Goal: Task Accomplishment & Management: Manage account settings

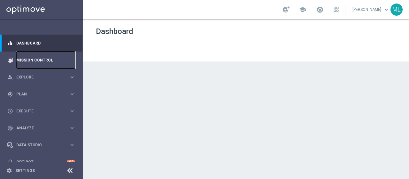
click at [26, 60] on link "Mission Control" at bounding box center [45, 59] width 59 height 17
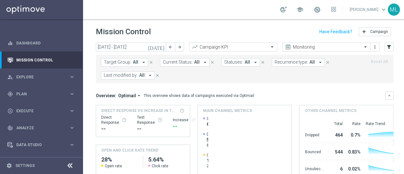
click at [150, 74] on icon "arrow_drop_down" at bounding box center [150, 76] width 6 height 6
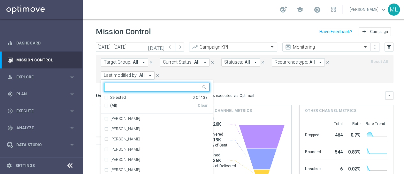
click at [163, 47] on icon "[DATE]" at bounding box center [156, 47] width 17 height 6
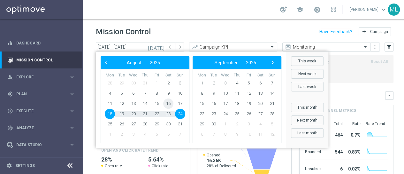
click at [166, 104] on span "16" at bounding box center [168, 103] width 10 height 10
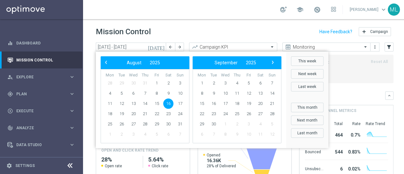
click at [167, 104] on span "16" at bounding box center [168, 103] width 10 height 10
type input "16 Aug 2025 - 16 Aug 2025"
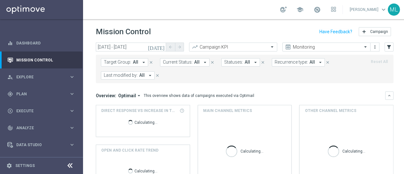
click at [150, 75] on icon "arrow_drop_down" at bounding box center [150, 76] width 6 height 6
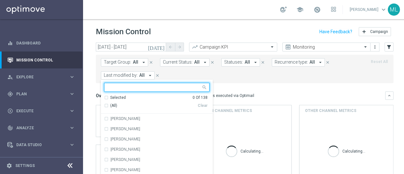
click at [146, 88] on input "text" at bounding box center [155, 87] width 94 height 5
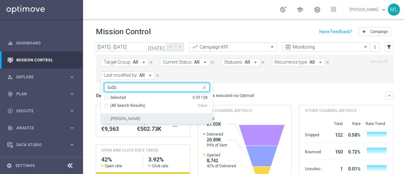
click at [106, 119] on div "[PERSON_NAME]" at bounding box center [156, 118] width 105 height 10
type input "ludo"
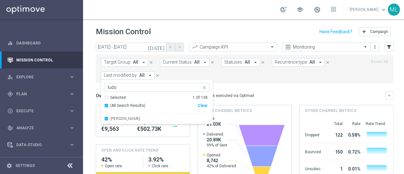
click at [242, 83] on mini-dashboard "Overview: Optimail arrow_drop_down This overview shows data of campaigns execut…" at bounding box center [245, 142] width 298 height 118
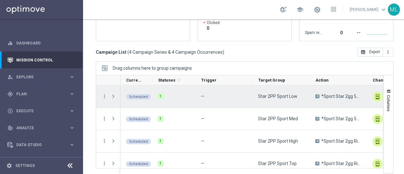
scroll to position [6, 0]
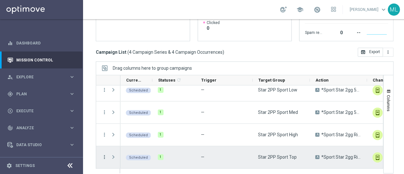
click at [104, 156] on icon "more_vert" at bounding box center [105, 157] width 6 height 6
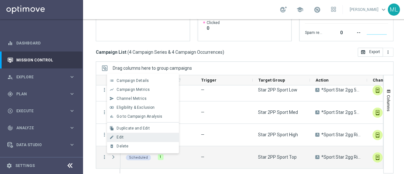
click at [119, 138] on span "Edit" at bounding box center [120, 137] width 7 height 4
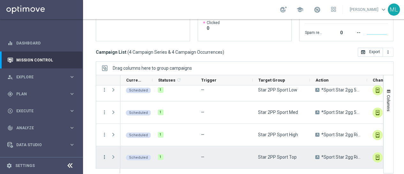
click at [105, 157] on icon "more_vert" at bounding box center [105, 157] width 6 height 6
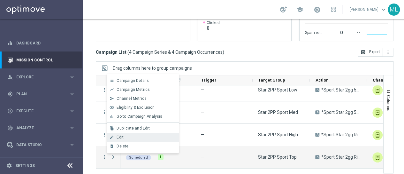
click at [121, 134] on div "edit Edit" at bounding box center [143, 137] width 72 height 9
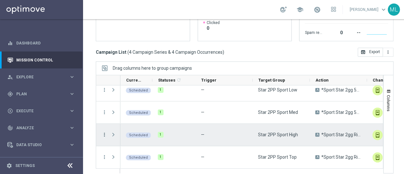
click at [104, 133] on icon "more_vert" at bounding box center [105, 135] width 6 height 6
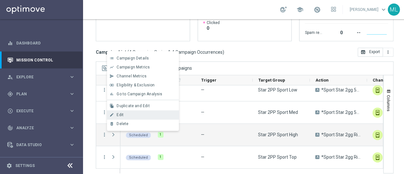
click at [123, 113] on div "Edit" at bounding box center [146, 114] width 59 height 4
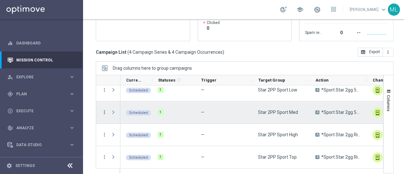
click at [104, 111] on icon "more_vert" at bounding box center [105, 112] width 6 height 6
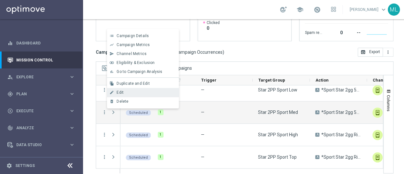
click at [121, 92] on span "Edit" at bounding box center [120, 92] width 7 height 4
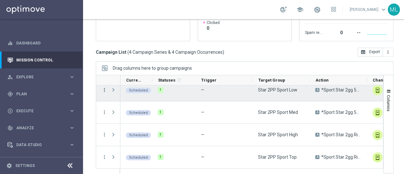
click at [105, 89] on icon "more_vert" at bounding box center [105, 90] width 6 height 6
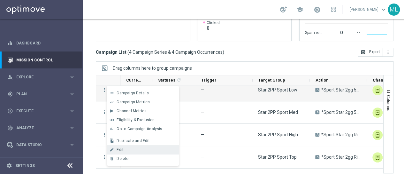
click at [130, 150] on div "Edit" at bounding box center [146, 149] width 59 height 4
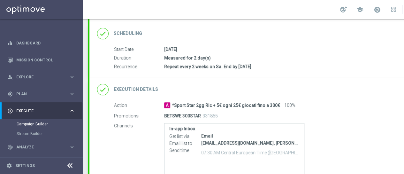
scroll to position [128, 0]
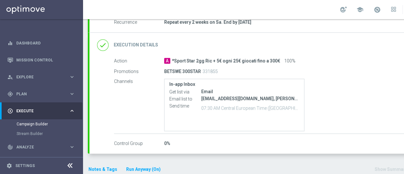
click at [151, 43] on h2 "Execution Details" at bounding box center [136, 45] width 44 height 6
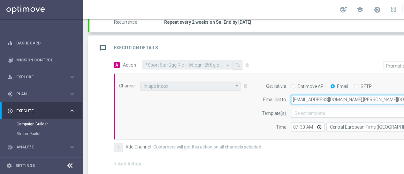
drag, startPoint x: 293, startPoint y: 98, endPoint x: 338, endPoint y: 97, distance: 44.7
click at [338, 97] on input "massiludovici@libero.it,dario.fraccascia@sisal.it,giorgio.dima@sisal.it,marina.…" at bounding box center [367, 99] width 153 height 9
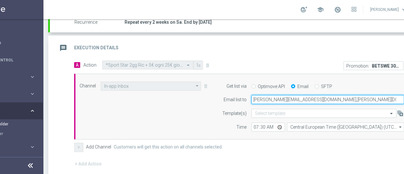
drag, startPoint x: 252, startPoint y: 99, endPoint x: 311, endPoint y: 100, distance: 58.8
click at [311, 100] on input "[PERSON_NAME][EMAIL_ADDRESS][DOMAIN_NAME],[PERSON_NAME][DOMAIN_NAME][EMAIL_ADDR…" at bounding box center [327, 99] width 153 height 9
type input "[PERSON_NAME][EMAIL_ADDRESS][DOMAIN_NAME],[PERSON_NAME][DOMAIN_NAME][EMAIL_ADDR…"
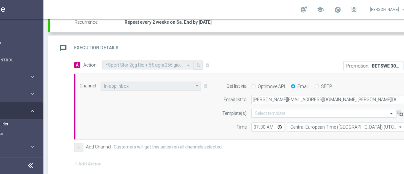
click at [271, 31] on div "Start Date 02 Aug 2025 Duration Measured for 2 day(s) Recurrence Repeat every 2…" at bounding box center [236, 17] width 372 height 31
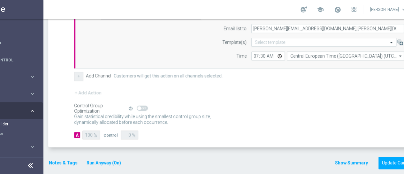
scroll to position [200, 0]
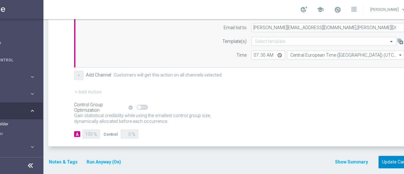
click at [394, 159] on button "Update Campaign" at bounding box center [400, 162] width 43 height 12
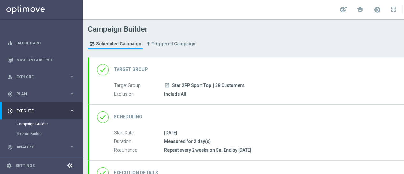
scroll to position [135, 0]
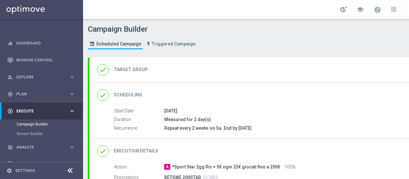
type input "Star 2PP Sport High"
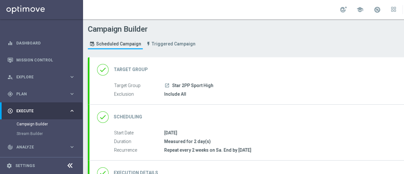
scroll to position [135, 0]
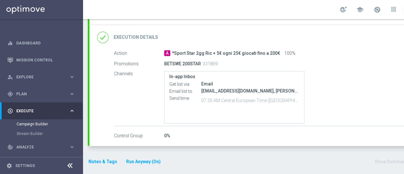
click at [155, 37] on h2 "Execution Details" at bounding box center [136, 37] width 44 height 6
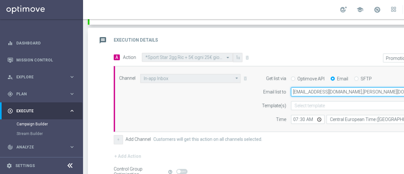
drag, startPoint x: 293, startPoint y: 91, endPoint x: 338, endPoint y: 90, distance: 45.1
click at [338, 90] on input "[EMAIL_ADDRESS][DOMAIN_NAME],[PERSON_NAME][DOMAIN_NAME][EMAIL_ADDRESS][PERSON_N…" at bounding box center [367, 91] width 153 height 9
paste input "[PERSON_NAME].[PERSON_NAME]@sisal"
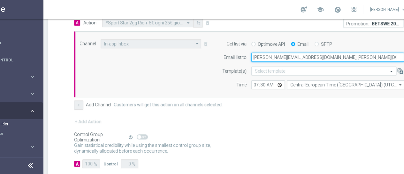
scroll to position [200, 0]
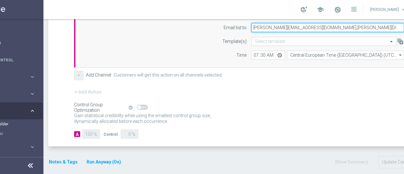
type input "[PERSON_NAME][EMAIL_ADDRESS][DOMAIN_NAME],[PERSON_NAME][DOMAIN_NAME][EMAIL_ADDR…"
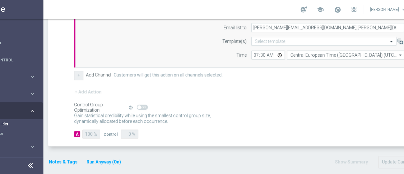
click at [286, 112] on div "Gain statistical credibility while using the smallest control group size, dynam…" at bounding box center [243, 118] width 338 height 15
click at [389, 159] on button "Update Campaign" at bounding box center [400, 162] width 43 height 12
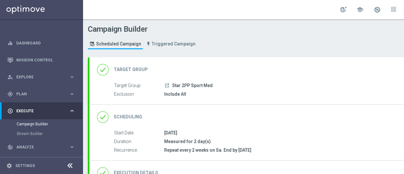
scroll to position [135, 0]
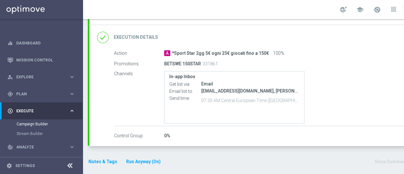
click at [150, 35] on h2 "Execution Details" at bounding box center [136, 37] width 44 height 6
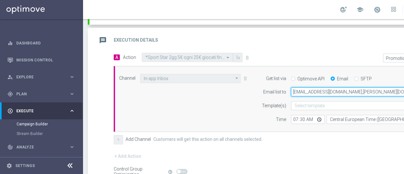
drag, startPoint x: 293, startPoint y: 92, endPoint x: 338, endPoint y: 89, distance: 44.5
click at [338, 89] on input "massiludovici@libero.it,dario.fraccascia@sisal.it,giorgio.dima@sisal.it,marina.…" at bounding box center [367, 91] width 153 height 9
paste input "miliano.ludovici@sisal"
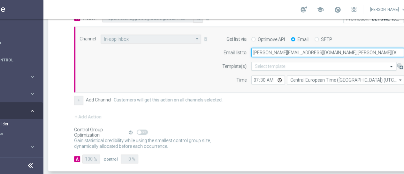
scroll to position [200, 0]
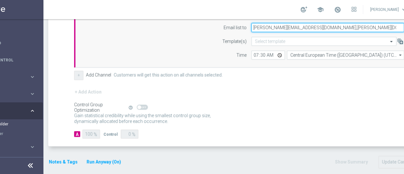
type input "massimiliano.ludovici@sisal.it,dario.fraccascia@sisal.it,giorgio.dima@sisal.it,…"
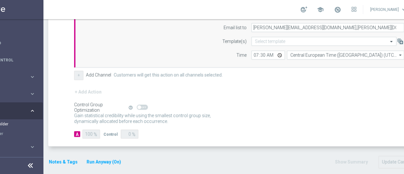
click at [289, 101] on div "+ Add Action" at bounding box center [243, 96] width 338 height 16
click at [393, 159] on button "Update Campaign" at bounding box center [400, 162] width 43 height 12
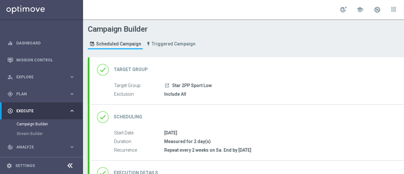
scroll to position [135, 0]
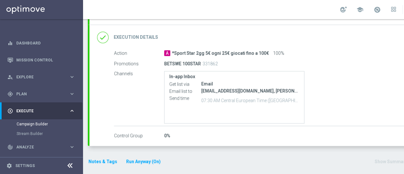
click at [146, 35] on h2 "Execution Details" at bounding box center [136, 37] width 44 height 6
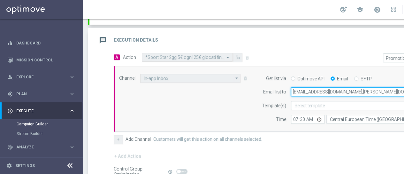
drag, startPoint x: 294, startPoint y: 90, endPoint x: 338, endPoint y: 89, distance: 44.1
click at [338, 89] on input "massiludovici@libero.it,dario.fraccascia@sisal.it,giorgio.dima@sisal.it,marina.…" at bounding box center [367, 91] width 153 height 9
paste input "miliano.ludovici@sisal"
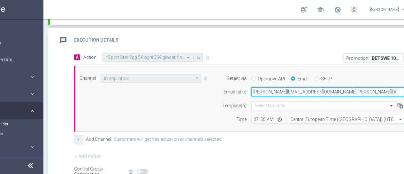
scroll to position [200, 0]
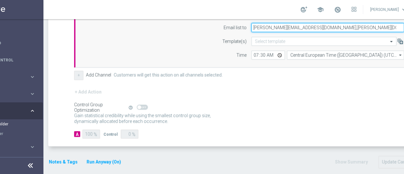
type input "massimiliano.ludovici@sisal.it,dario.fraccascia@sisal.it,giorgio.dima@sisal.it,…"
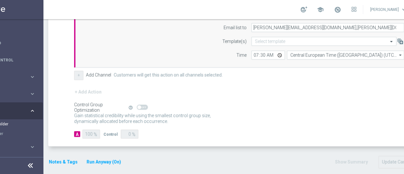
click at [322, 111] on div "Gain statistical credibility while using the smallest control group size, dynam…" at bounding box center [243, 118] width 338 height 15
click at [393, 158] on button "Update Campaign" at bounding box center [400, 162] width 43 height 12
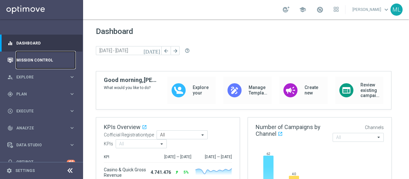
click at [29, 59] on link "Mission Control" at bounding box center [45, 59] width 59 height 17
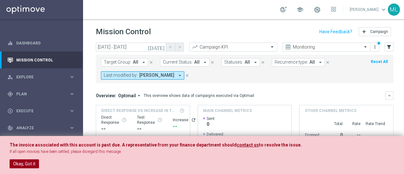
click at [32, 163] on button "Okay, Got it" at bounding box center [24, 163] width 29 height 9
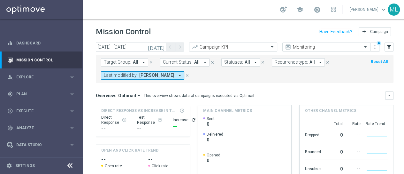
click at [160, 48] on icon "[DATE]" at bounding box center [156, 47] width 17 height 6
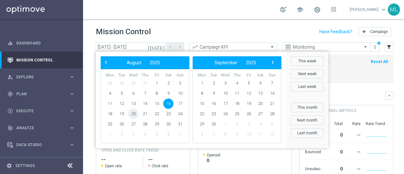
click at [129, 114] on span "20" at bounding box center [133, 114] width 10 height 10
click at [134, 114] on span "20" at bounding box center [133, 114] width 10 height 10
type input "[DATE] - [DATE]"
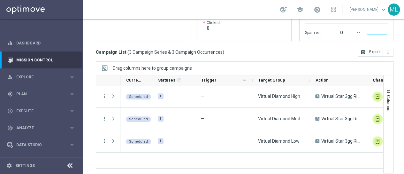
scroll to position [5, 0]
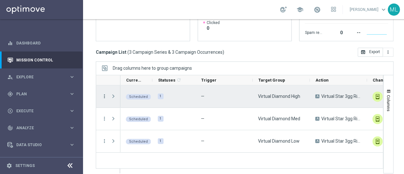
click at [104, 93] on icon "more_vert" at bounding box center [105, 96] width 6 height 6
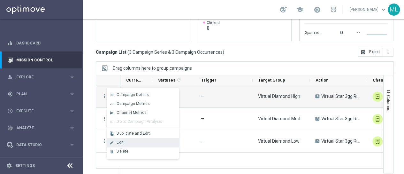
click at [125, 143] on div "Edit" at bounding box center [146, 142] width 59 height 4
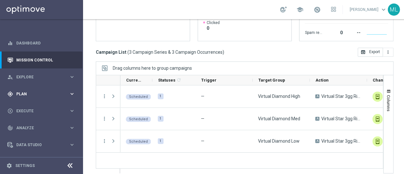
click at [20, 91] on div "gps_fixed Plan" at bounding box center [38, 94] width 62 height 6
click at [23, 133] on link "Streams" at bounding box center [42, 135] width 50 height 5
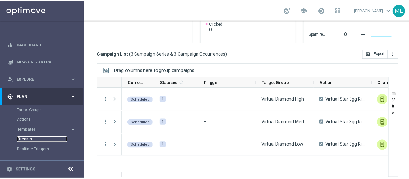
scroll to position [0, 0]
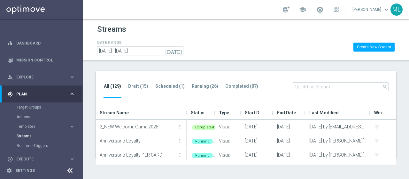
click at [308, 86] on input "text" at bounding box center [341, 86] width 96 height 9
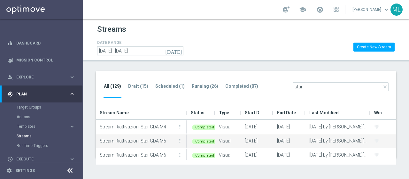
scroll to position [44, 0]
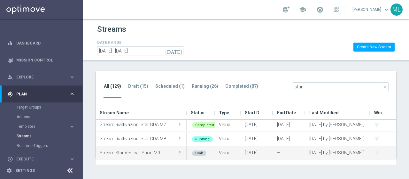
type input "star"
click at [180, 150] on icon "more_vert" at bounding box center [179, 152] width 5 height 5
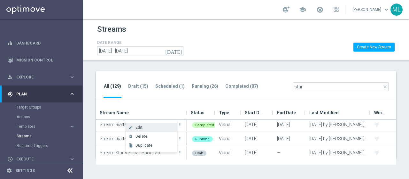
click at [142, 126] on div "Edit" at bounding box center [154, 127] width 39 height 4
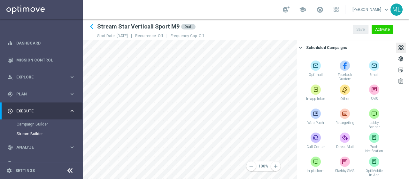
click at [401, 50] on div at bounding box center [400, 48] width 7 height 9
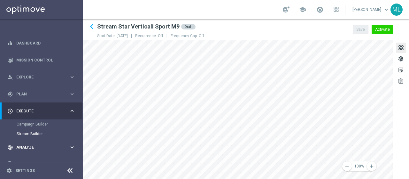
click at [64, 141] on main "equalizer Dashboard Mission Control" at bounding box center [204, 89] width 409 height 179
click at [396, 139] on div "remove 100% add settings sticky_note_2 assignment" at bounding box center [246, 109] width 326 height 139
click at [66, 131] on main "equalizer Dashboard Mission Control" at bounding box center [204, 89] width 409 height 179
click at [347, 169] on button "remove" at bounding box center [347, 166] width 10 height 10
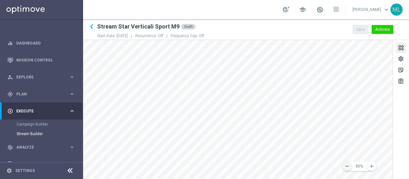
click at [347, 169] on button "remove" at bounding box center [347, 166] width 10 height 10
click at [346, 166] on icon "remove" at bounding box center [347, 166] width 6 height 6
click at [399, 46] on div at bounding box center [400, 48] width 7 height 9
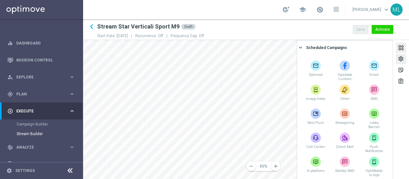
click at [401, 58] on div "settings" at bounding box center [401, 60] width 6 height 8
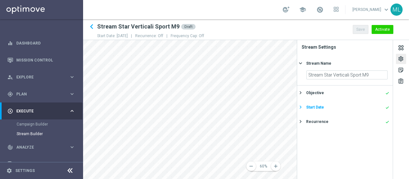
click at [313, 107] on div "Start Date" at bounding box center [315, 107] width 18 height 6
click at [382, 103] on icon "today" at bounding box center [378, 102] width 19 height 7
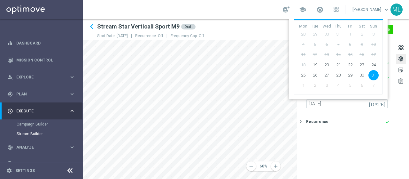
click at [304, 85] on span "1" at bounding box center [303, 85] width 10 height 10
click at [313, 85] on span "2" at bounding box center [315, 85] width 10 height 10
click at [326, 85] on span "3" at bounding box center [326, 85] width 10 height 10
drag, startPoint x: 338, startPoint y: 85, endPoint x: 346, endPoint y: 84, distance: 8.6
click at [338, 85] on span "4" at bounding box center [338, 85] width 10 height 10
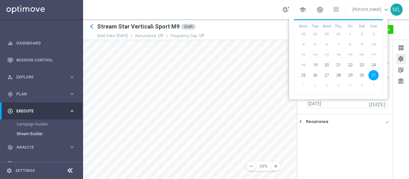
click at [350, 84] on span "5" at bounding box center [350, 85] width 10 height 10
click at [361, 85] on span "6" at bounding box center [362, 85] width 10 height 10
click at [373, 84] on span "7" at bounding box center [373, 85] width 10 height 10
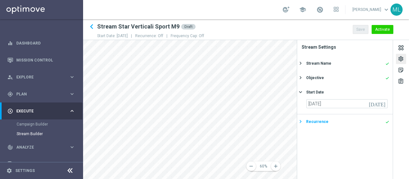
click at [324, 119] on div "Recurrence" at bounding box center [317, 122] width 22 height 6
click at [361, 93] on div "Start Date done" at bounding box center [347, 92] width 83 height 6
click at [381, 103] on icon "today" at bounding box center [378, 102] width 19 height 7
click at [317, 121] on div "Recurrence" at bounding box center [317, 122] width 22 height 6
click at [378, 119] on span at bounding box center [378, 119] width 11 height 5
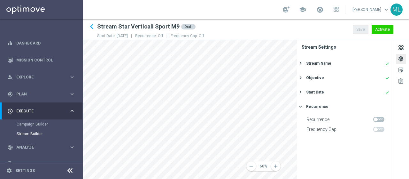
click at [378, 119] on input "checkbox" at bounding box center [378, 119] width 11 height 5
checkbox input "true"
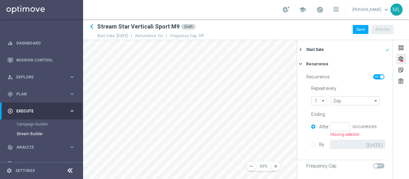
scroll to position [46, 0]
click at [355, 98] on input "Day" at bounding box center [355, 100] width 50 height 9
type input "Day"
click at [342, 47] on div "Start Date done" at bounding box center [347, 50] width 83 height 6
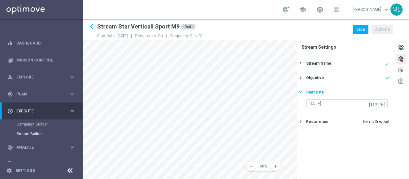
scroll to position [0, 0]
click at [385, 103] on icon "today" at bounding box center [378, 102] width 19 height 7
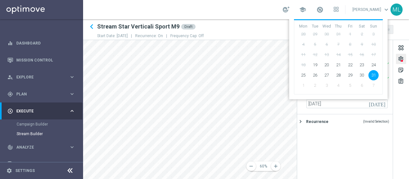
click at [350, 85] on span "5" at bounding box center [350, 85] width 10 height 10
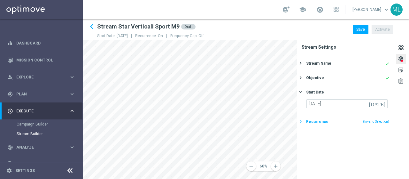
click at [301, 120] on icon "keyboard_arrow_right" at bounding box center [300, 121] width 6 height 6
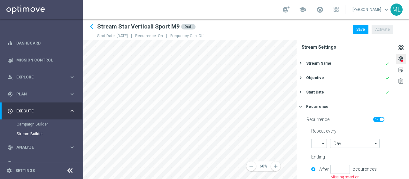
click at [373, 120] on span at bounding box center [378, 119] width 11 height 5
click at [373, 120] on input "checkbox" at bounding box center [378, 119] width 11 height 5
checkbox input "false"
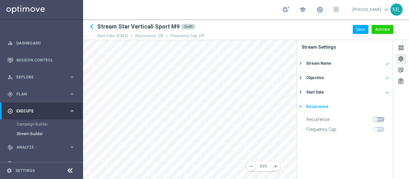
click at [301, 106] on icon "keyboard_arrow_right" at bounding box center [300, 106] width 6 height 6
click at [402, 48] on div at bounding box center [400, 48] width 7 height 9
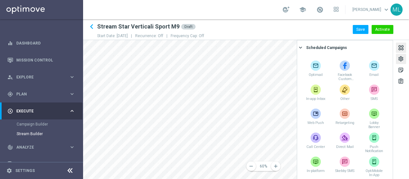
click at [401, 59] on div "settings" at bounding box center [401, 60] width 6 height 8
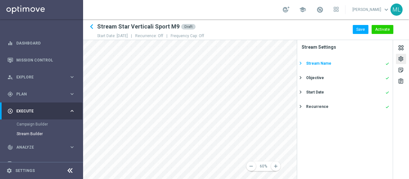
click at [332, 63] on div "Stream Name done" at bounding box center [347, 63] width 83 height 6
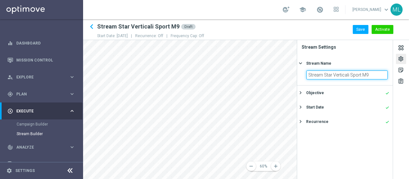
click at [369, 75] on input "Stream Star Verticali Sport M9" at bounding box center [346, 74] width 81 height 9
click at [309, 74] on input "Stream Star Verticali Sport M9 TEST" at bounding box center [346, 74] width 81 height 9
drag, startPoint x: 380, startPoint y: 74, endPoint x: 396, endPoint y: 74, distance: 16.0
click at [396, 74] on div "settings sticky_note_2 assignment Stream Settings Stream Name keyboard_arrow_ri…" at bounding box center [353, 109] width 112 height 139
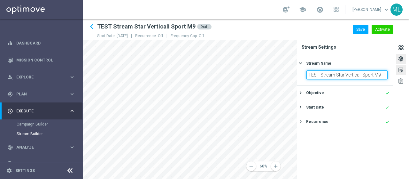
scroll to position [0, 0]
type input "TEST Stream Star Verticali Sport M9"
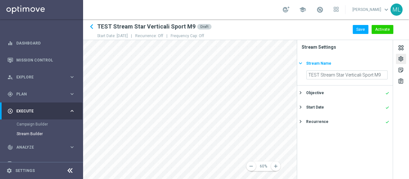
click at [326, 61] on div "Stream Name" at bounding box center [318, 63] width 25 height 6
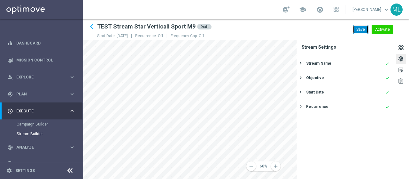
click at [360, 30] on button "Save" at bounding box center [361, 29] width 16 height 9
click at [400, 59] on div "settings" at bounding box center [401, 60] width 6 height 8
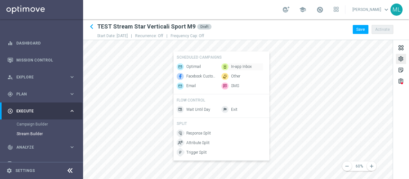
click at [240, 65] on span "In-app Inbox" at bounding box center [241, 66] width 21 height 5
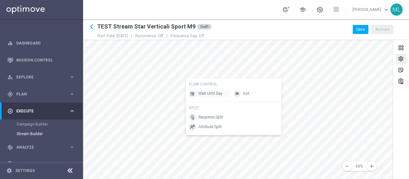
click at [213, 94] on span "Wait Until Day" at bounding box center [210, 93] width 24 height 5
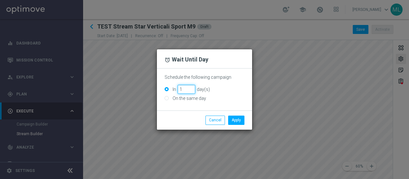
click at [190, 88] on input "1" at bounding box center [187, 89] width 18 height 9
click at [190, 88] on input "2" at bounding box center [187, 89] width 18 height 9
type input "3"
click at [190, 88] on input "3" at bounding box center [187, 89] width 18 height 9
click at [238, 120] on button "Apply" at bounding box center [236, 119] width 16 height 9
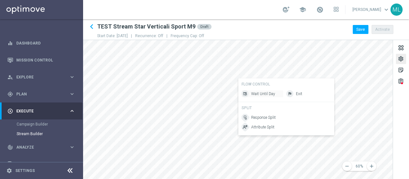
click at [263, 95] on span "Wait Until Day" at bounding box center [263, 93] width 24 height 5
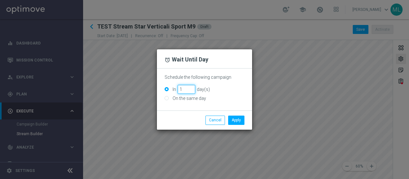
click at [190, 88] on input "1" at bounding box center [187, 89] width 18 height 9
click at [190, 88] on input "2" at bounding box center [187, 89] width 18 height 9
type input "3"
click at [190, 88] on input "3" at bounding box center [187, 89] width 18 height 9
click at [235, 120] on button "Apply" at bounding box center [236, 119] width 16 height 9
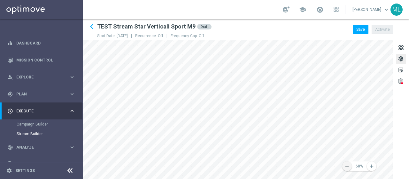
click at [346, 167] on icon "remove" at bounding box center [347, 166] width 6 height 6
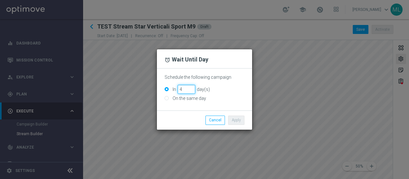
type input "4"
click at [190, 88] on input "4" at bounding box center [187, 89] width 18 height 9
click at [239, 120] on button "Apply" at bounding box center [236, 119] width 16 height 9
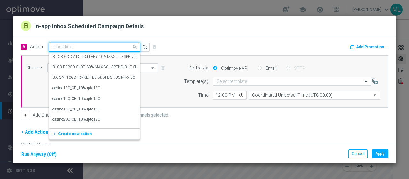
click at [72, 47] on input "text" at bounding box center [87, 46] width 71 height 5
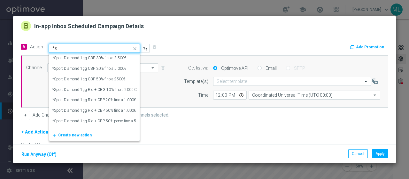
type input "*"
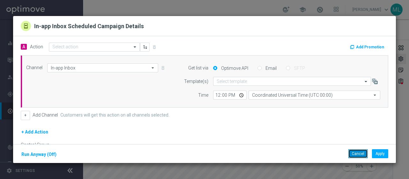
click at [357, 154] on button "Cancel" at bounding box center [357, 153] width 19 height 9
click at [69, 47] on input "text" at bounding box center [87, 46] width 71 height 5
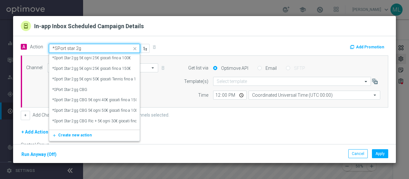
type input "*SPort star 2gg"
click at [78, 89] on label "*SPort Star 2gg CBG" at bounding box center [69, 89] width 35 height 5
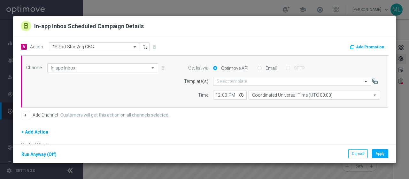
click at [258, 68] on input "Email" at bounding box center [260, 68] width 4 height 4
radio input "true"
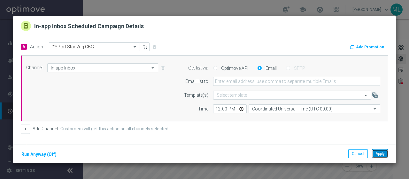
click at [379, 156] on button "Apply" at bounding box center [380, 153] width 16 height 9
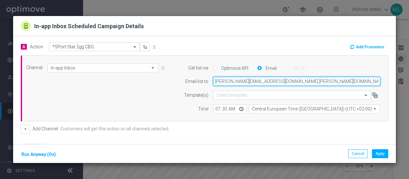
scroll to position [0, 74]
drag, startPoint x: 208, startPoint y: 82, endPoint x: 406, endPoint y: 83, distance: 198.1
click at [406, 83] on modal-container "In-app Inbox Scheduled Campaign Details A Action Select action *SPort Star 2gg …" at bounding box center [204, 89] width 409 height 179
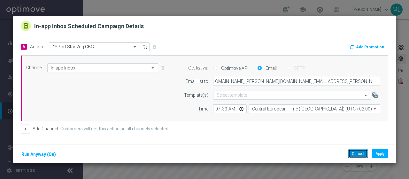
click at [358, 154] on button "Cancel" at bounding box center [357, 153] width 19 height 9
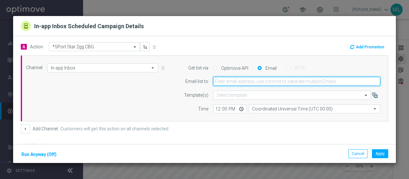
click at [236, 82] on input "email" at bounding box center [296, 81] width 167 height 9
paste input "massimiliano.ludovici@sisal.it,dario.fraccascia@sisal.it,giorgio.dima@sisal.it,…"
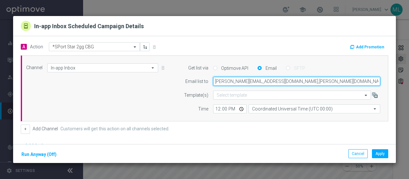
scroll to position [0, 80]
type input "massimiliano.ludovici@sisal.it,dario.fraccascia@sisal.it,giorgio.dima@sisal.it,…"
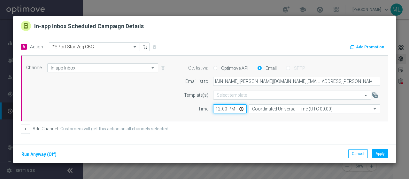
click at [214, 110] on input "12:00" at bounding box center [230, 108] width 34 height 9
type input "14:00"
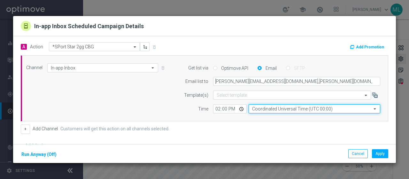
click at [275, 108] on input "Coordinated Universal Time (UTC 00:00)" at bounding box center [315, 108] width 132 height 9
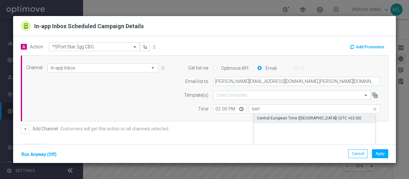
click at [273, 119] on div "Central European Time (Berlin) (UTC +02:00)" at bounding box center [309, 118] width 104 height 6
type input "Central European Time (Berlin) (UTC +02:00)"
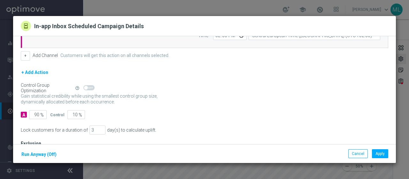
scroll to position [96, 0]
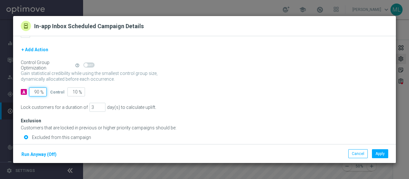
click at [36, 91] on input "90" at bounding box center [38, 91] width 18 height 9
type input "10"
type input "90"
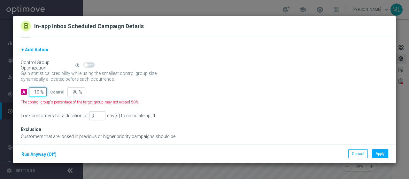
type input "100"
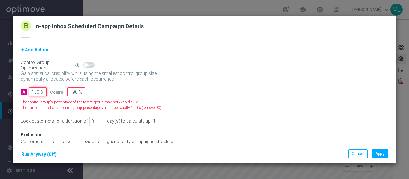
type input "0"
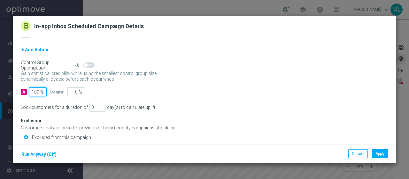
type input "100"
type input "2"
click at [97, 107] on input "2" at bounding box center [97, 107] width 16 height 9
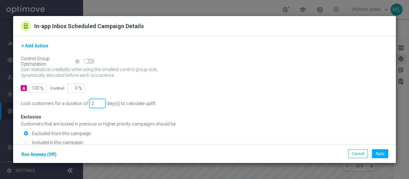
scroll to position [101, 0]
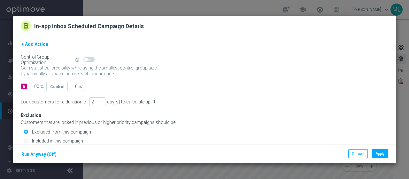
click at [47, 153] on button "Run Anyway (Off)" at bounding box center [39, 154] width 36 height 8
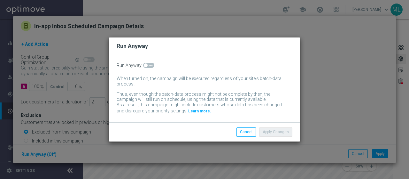
click at [150, 65] on span at bounding box center [148, 65] width 11 height 5
click at [150, 65] on input "checkbox" at bounding box center [148, 65] width 11 height 5
checkbox input "true"
click at [274, 130] on button "Apply Changes" at bounding box center [275, 131] width 33 height 9
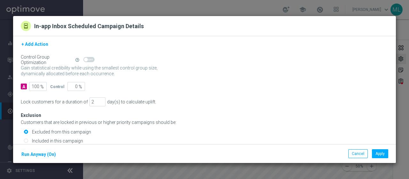
scroll to position [0, 0]
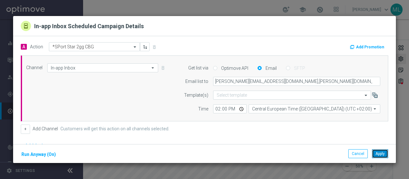
click at [380, 153] on button "Apply" at bounding box center [380, 153] width 16 height 9
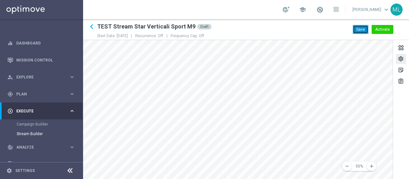
click at [364, 30] on button "Save" at bounding box center [361, 29] width 16 height 9
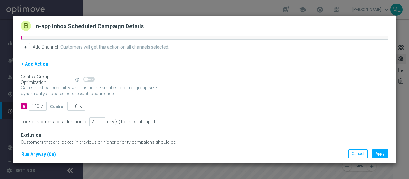
scroll to position [101, 0]
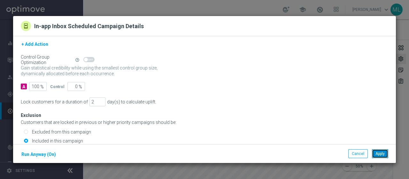
click at [383, 152] on button "Apply" at bounding box center [380, 153] width 16 height 9
click at [378, 152] on button "Apply" at bounding box center [380, 153] width 16 height 9
click at [378, 153] on button "Apply" at bounding box center [380, 153] width 16 height 9
click at [381, 157] on button "Apply" at bounding box center [380, 153] width 16 height 9
click at [382, 154] on button "Apply" at bounding box center [380, 153] width 16 height 9
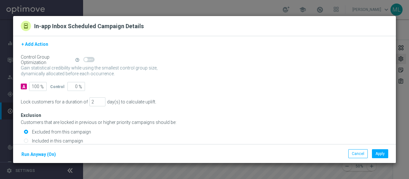
click at [25, 140] on input "Included in this campaign" at bounding box center [26, 141] width 4 height 4
radio input "true"
click at [382, 154] on button "Apply" at bounding box center [380, 153] width 16 height 9
click at [376, 153] on button "Apply" at bounding box center [380, 153] width 16 height 9
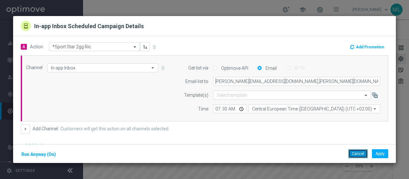
click at [357, 156] on button "Cancel" at bounding box center [357, 153] width 19 height 9
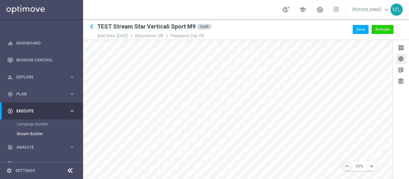
click at [345, 166] on icon "remove" at bounding box center [347, 166] width 6 height 6
click at [68, 131] on main "equalizer Dashboard Mission Control" at bounding box center [204, 89] width 409 height 179
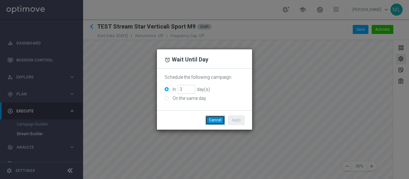
click at [218, 120] on button "Cancel" at bounding box center [214, 119] width 19 height 9
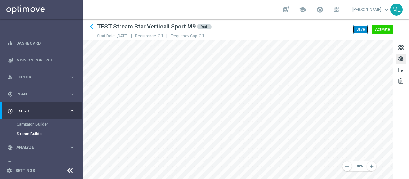
click at [363, 28] on button "Save" at bounding box center [361, 29] width 16 height 9
click at [374, 165] on icon "add" at bounding box center [372, 166] width 6 height 6
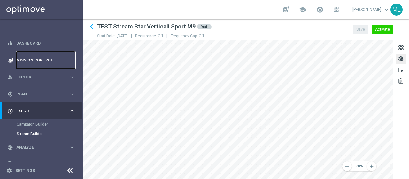
click at [27, 58] on link "Mission Control" at bounding box center [45, 59] width 59 height 17
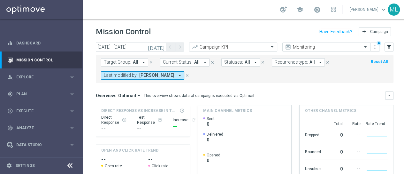
click at [195, 27] on div "Mission Control add Campaign" at bounding box center [245, 32] width 298 height 12
click at [164, 47] on icon "today" at bounding box center [156, 47] width 17 height 6
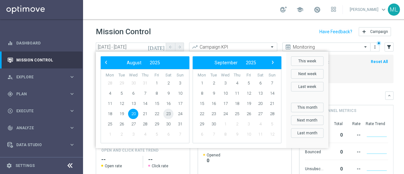
click at [168, 112] on span "23" at bounding box center [168, 114] width 10 height 10
click at [168, 113] on span "23" at bounding box center [168, 114] width 10 height 10
type input "23 Aug 2025 - 23 Aug 2025"
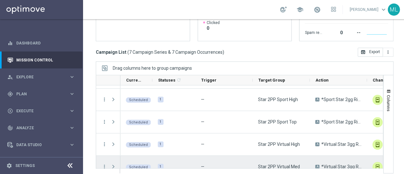
scroll to position [10, 0]
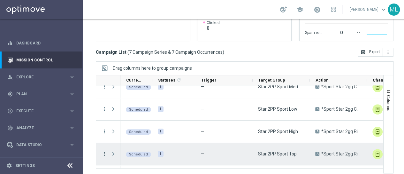
click at [104, 151] on icon "more_vert" at bounding box center [105, 154] width 6 height 6
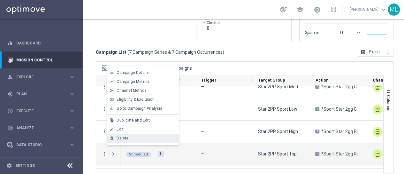
click at [120, 138] on span "Delete" at bounding box center [123, 138] width 12 height 4
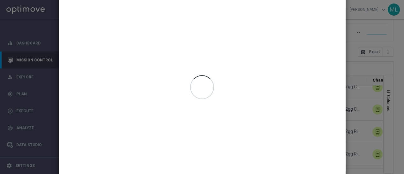
scroll to position [0, 0]
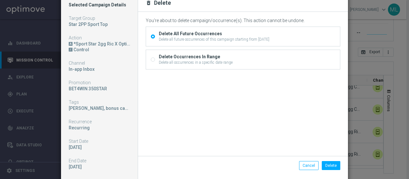
click at [151, 59] on input "Delete Occurrences In Range Delete all occurrences in a specific date range" at bounding box center [153, 60] width 4 height 4
radio input "true"
radio input "false"
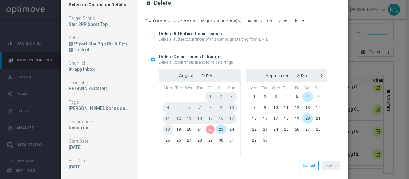
click at [206, 131] on span "22" at bounding box center [210, 129] width 11 height 10
click at [228, 128] on span "24" at bounding box center [231, 129] width 11 height 10
click at [330, 164] on button "Delete" at bounding box center [331, 165] width 19 height 9
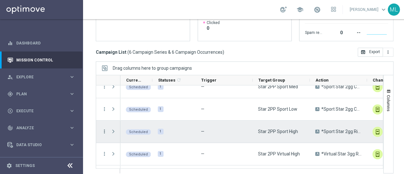
click at [104, 130] on icon "more_vert" at bounding box center [105, 131] width 6 height 6
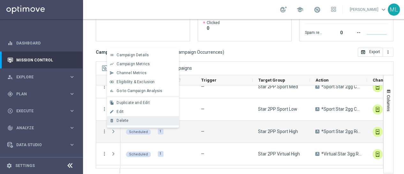
click at [120, 121] on span "Delete" at bounding box center [123, 120] width 12 height 4
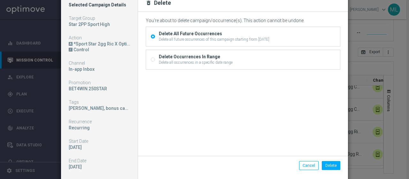
click at [151, 59] on input "Delete Occurrences In Range Delete all occurrences in a specific date range" at bounding box center [153, 60] width 4 height 4
radio input "true"
radio input "false"
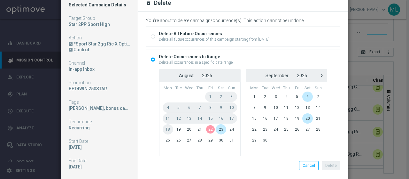
click at [205, 129] on span "22" at bounding box center [210, 129] width 11 height 10
click at [226, 129] on span "24" at bounding box center [231, 129] width 11 height 10
click at [328, 165] on button "Delete" at bounding box center [331, 165] width 19 height 9
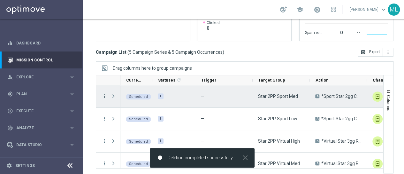
click at [104, 95] on icon "more_vert" at bounding box center [105, 96] width 6 height 6
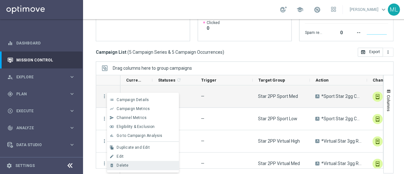
click at [124, 163] on span "Delete" at bounding box center [123, 165] width 12 height 4
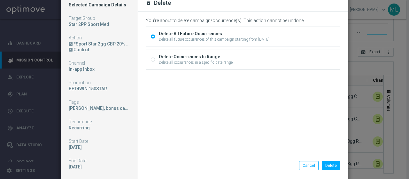
click at [151, 59] on input "Delete Occurrences In Range Delete all occurrences in a specific date range" at bounding box center [153, 60] width 4 height 4
radio input "true"
radio input "false"
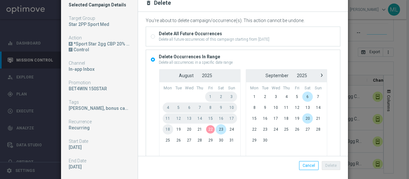
click at [205, 127] on span "22" at bounding box center [210, 129] width 11 height 10
click at [227, 127] on span "24" at bounding box center [231, 129] width 11 height 10
click at [329, 166] on button "Delete" at bounding box center [331, 165] width 19 height 9
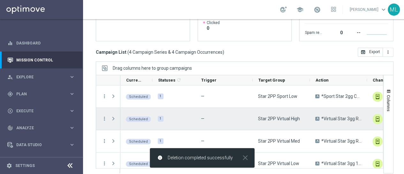
scroll to position [121, 0]
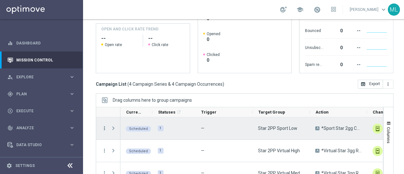
click at [104, 127] on icon "more_vert" at bounding box center [105, 128] width 6 height 6
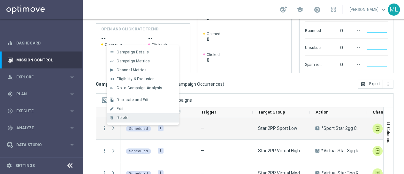
click at [122, 118] on span "Delete" at bounding box center [123, 117] width 12 height 4
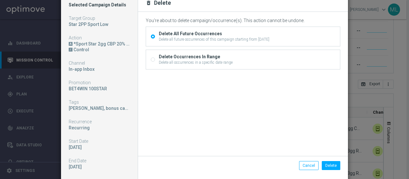
click at [151, 59] on input "Delete Occurrences In Range Delete all occurrences in a specific date range" at bounding box center [153, 60] width 4 height 4
radio input "true"
radio input "false"
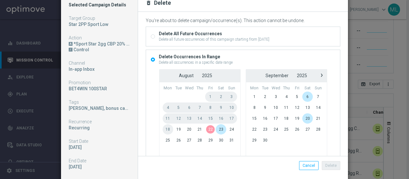
click at [206, 128] on span "22" at bounding box center [210, 129] width 11 height 10
click at [226, 129] on span "24" at bounding box center [231, 129] width 11 height 10
click at [328, 163] on button "Delete" at bounding box center [331, 165] width 19 height 9
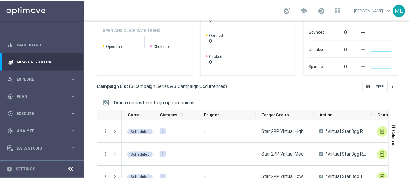
scroll to position [25, 0]
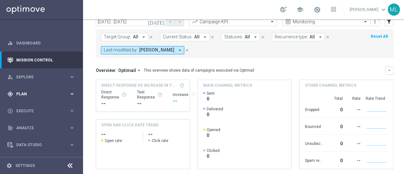
click at [20, 94] on span "Plan" at bounding box center [42, 94] width 53 height 4
click at [30, 107] on link "Target Groups" at bounding box center [42, 106] width 50 height 5
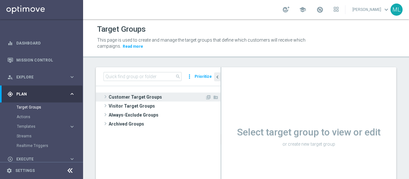
click at [106, 96] on span at bounding box center [105, 97] width 6 height 8
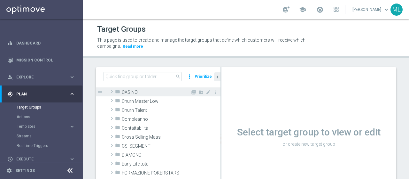
scroll to position [64, 0]
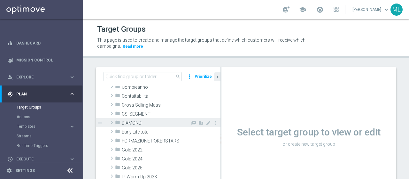
click at [111, 122] on span at bounding box center [112, 122] width 6 height 8
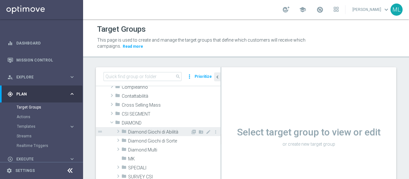
click at [150, 131] on span "Diamond Giochi di Abilità" at bounding box center [159, 131] width 62 height 5
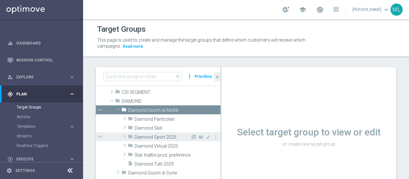
scroll to position [96, 0]
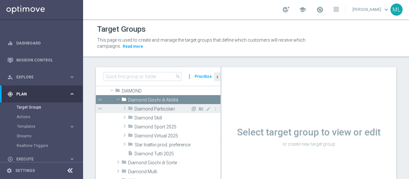
click at [146, 109] on span "Diamond Particolari" at bounding box center [163, 108] width 56 height 5
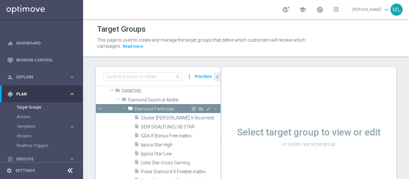
click at [125, 108] on span at bounding box center [125, 108] width 8 height 6
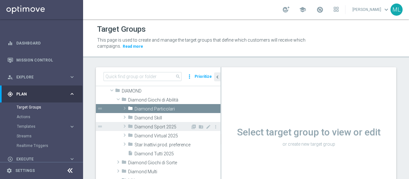
click at [125, 126] on span at bounding box center [124, 126] width 6 height 8
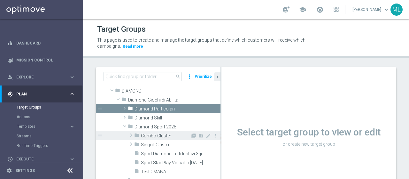
click at [131, 134] on span at bounding box center [131, 135] width 6 height 8
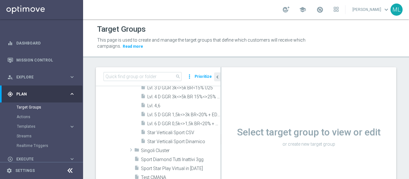
scroll to position [256, 0]
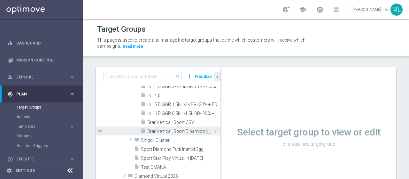
click at [180, 132] on span "Star Verticali Sport Dinamico" at bounding box center [176, 130] width 58 height 5
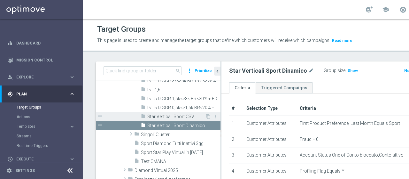
click at [173, 119] on span "Star Verticali Sport CSV" at bounding box center [176, 116] width 58 height 5
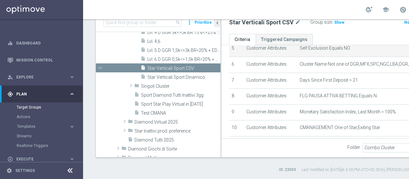
scroll to position [192, 0]
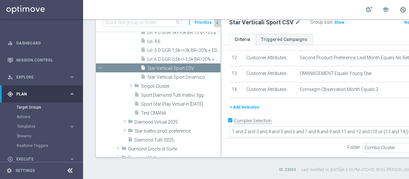
click at [217, 23] on icon "chevron_left" at bounding box center [217, 23] width 6 height 6
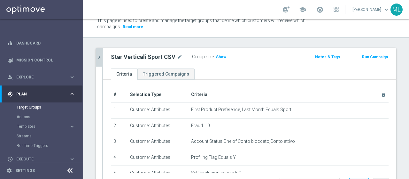
scroll to position [0, 0]
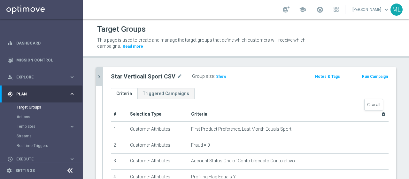
click at [381, 114] on icon "delete_forever" at bounding box center [383, 114] width 5 height 5
checkbox input "false"
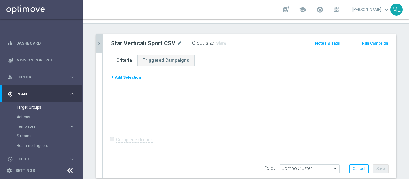
scroll to position [54, 0]
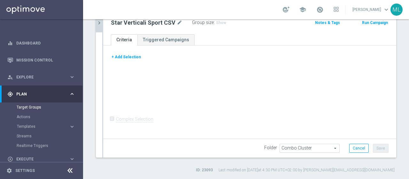
click at [173, 81] on div "+ Add Selection Complex Selection Invalid Expression" at bounding box center [249, 91] width 293 height 92
click at [128, 56] on button "+ Add Selection" at bounding box center [126, 56] width 31 height 7
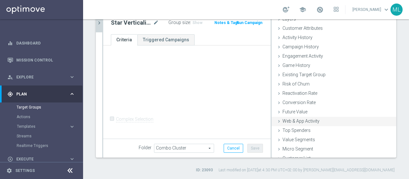
scroll to position [29, 0]
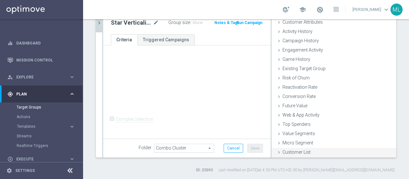
click at [276, 151] on icon at bounding box center [278, 152] width 5 height 5
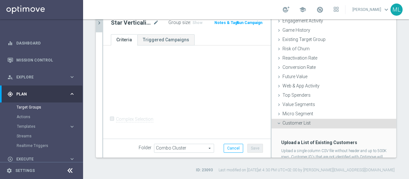
scroll to position [88, 0]
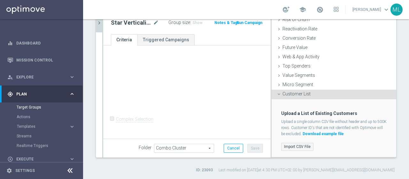
click at [293, 146] on label "Import CSV File" at bounding box center [297, 147] width 32 height 8
click at [0, 0] on input "Import CSV File" at bounding box center [0, 0] width 0 height 0
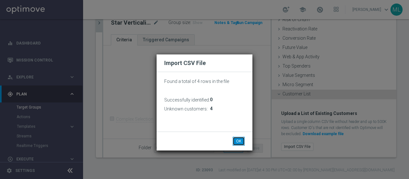
click at [238, 141] on button "OK" at bounding box center [239, 140] width 12 height 9
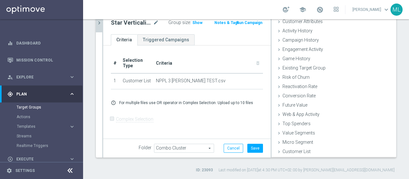
scroll to position [29, 0]
click at [254, 149] on button "Save" at bounding box center [255, 147] width 16 height 9
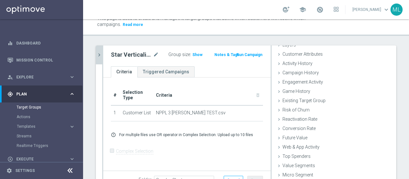
click at [101, 54] on icon "chevron_right" at bounding box center [99, 55] width 6 height 6
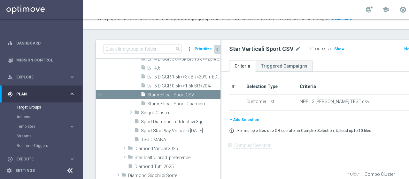
scroll to position [40, 0]
click at [218, 38] on div "Target Groups This page is used to create and manage the target groups that def…" at bounding box center [287, 98] width 409 height 159
click at [25, 137] on link "Streams" at bounding box center [42, 135] width 50 height 5
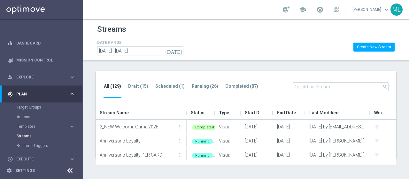
click at [305, 87] on input "text" at bounding box center [341, 86] width 96 height 9
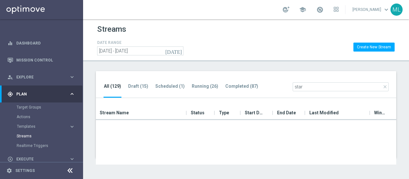
scroll to position [44, 0]
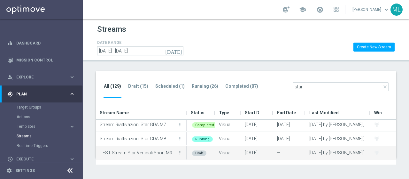
type input "star"
click at [179, 152] on icon "more_vert" at bounding box center [179, 152] width 5 height 5
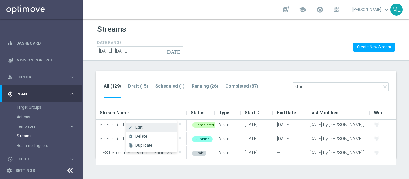
click at [140, 128] on span "Edit" at bounding box center [138, 127] width 7 height 4
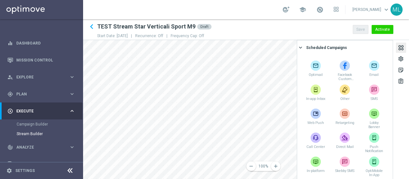
click at [399, 47] on div at bounding box center [400, 48] width 7 height 9
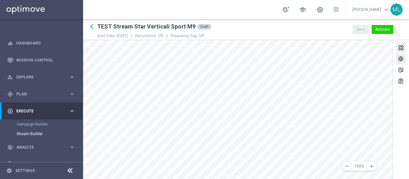
click at [402, 60] on div "settings" at bounding box center [401, 60] width 6 height 8
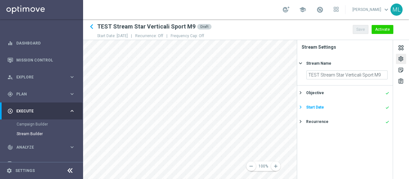
click at [313, 107] on div "Start Date" at bounding box center [315, 107] width 18 height 6
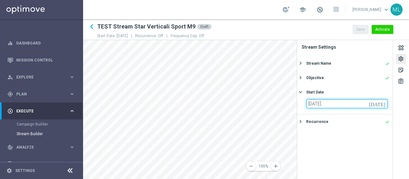
click at [380, 102] on input "31 Aug 2025" at bounding box center [346, 103] width 81 height 9
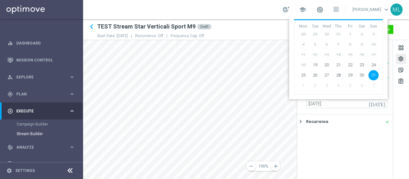
click at [325, 85] on span "3" at bounding box center [326, 85] width 10 height 10
click at [341, 85] on span "4" at bounding box center [338, 85] width 10 height 10
click at [353, 85] on span "5" at bounding box center [350, 85] width 10 height 10
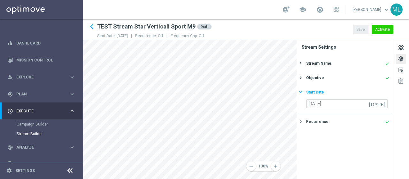
click at [301, 92] on icon "keyboard_arrow_right" at bounding box center [300, 92] width 6 height 6
click at [402, 59] on div "settings" at bounding box center [401, 60] width 6 height 8
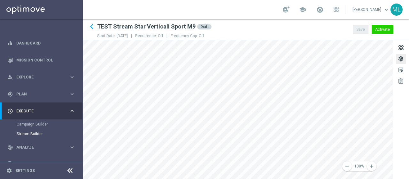
click at [129, 28] on h2 "TEST Stream Star Verticali Sport M9" at bounding box center [146, 27] width 98 height 8
click at [401, 58] on div "settings" at bounding box center [401, 60] width 6 height 8
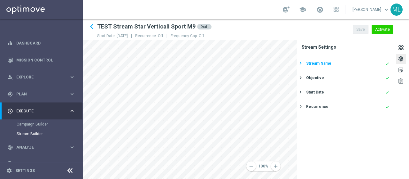
click at [320, 62] on div "Stream Name" at bounding box center [318, 63] width 25 height 6
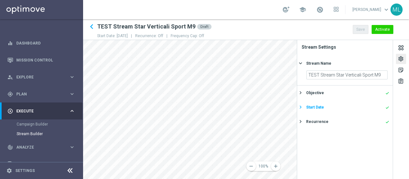
click at [308, 106] on div "Start Date" at bounding box center [315, 107] width 18 height 6
click at [383, 105] on icon "today" at bounding box center [378, 102] width 19 height 7
click at [402, 59] on div "settings" at bounding box center [401, 60] width 6 height 8
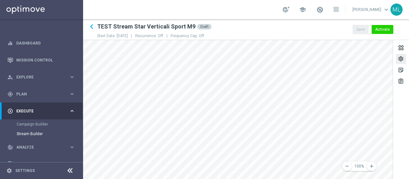
click at [401, 59] on div "settings" at bounding box center [401, 60] width 6 height 8
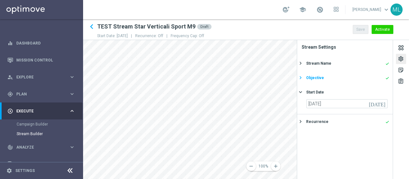
click at [312, 76] on div "Objective" at bounding box center [315, 78] width 18 height 6
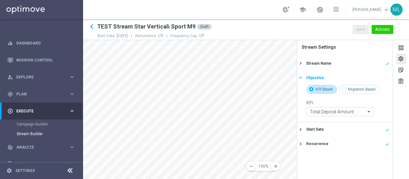
click at [308, 75] on div "Objective" at bounding box center [315, 78] width 18 height 6
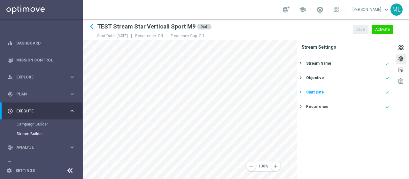
click at [307, 92] on div "Start Date" at bounding box center [315, 92] width 18 height 6
click at [307, 93] on div "Start Date" at bounding box center [315, 92] width 18 height 6
click at [399, 61] on div "settings" at bounding box center [401, 60] width 6 height 8
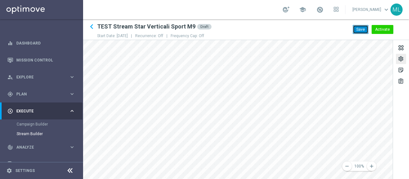
click at [363, 29] on button "Save" at bounding box center [361, 29] width 16 height 9
click at [31, 112] on span "Execute" at bounding box center [42, 111] width 53 height 4
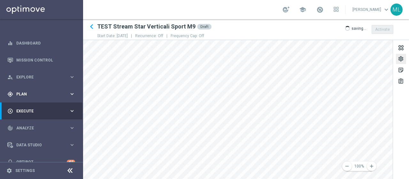
click at [25, 94] on span "Plan" at bounding box center [42, 94] width 53 height 4
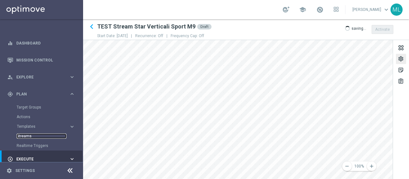
click at [23, 135] on link "Streams" at bounding box center [42, 135] width 50 height 5
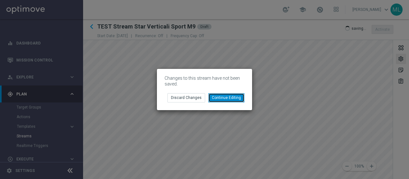
click at [220, 96] on button "Continue Editing" at bounding box center [226, 97] width 36 height 9
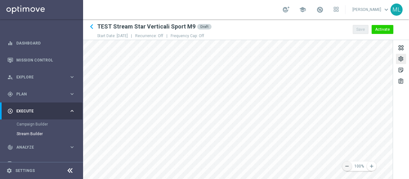
click at [344, 165] on icon "remove" at bounding box center [347, 166] width 6 height 6
click at [346, 166] on icon "remove" at bounding box center [347, 166] width 6 height 6
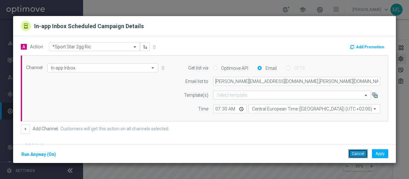
click at [358, 152] on button "Cancel" at bounding box center [357, 153] width 19 height 9
click at [358, 151] on button "Cancel" at bounding box center [357, 153] width 19 height 9
click at [356, 158] on div "Cancel Apply" at bounding box center [368, 153] width 40 height 9
click at [356, 156] on button "Cancel" at bounding box center [357, 153] width 19 height 9
click at [359, 154] on button "Cancel" at bounding box center [357, 153] width 19 height 9
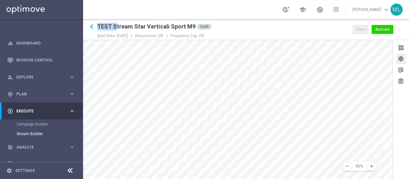
drag, startPoint x: 97, startPoint y: 26, endPoint x: 114, endPoint y: 26, distance: 16.9
click at [114, 26] on h2 "TEST Stream Star Verticali Sport M9" at bounding box center [146, 27] width 98 height 8
click at [401, 57] on div "settings" at bounding box center [401, 60] width 6 height 8
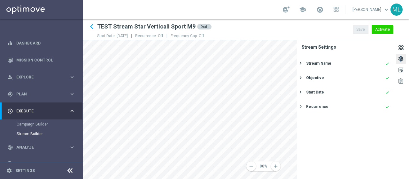
click at [400, 59] on div "settings" at bounding box center [401, 60] width 6 height 8
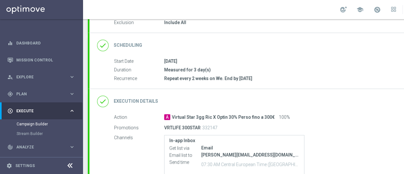
scroll to position [40, 0]
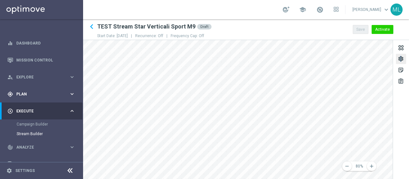
click at [29, 97] on div "gps_fixed Plan keyboard_arrow_right" at bounding box center [41, 93] width 82 height 17
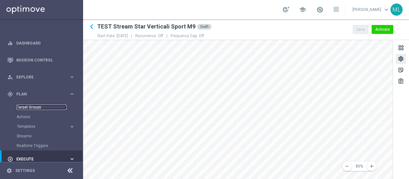
click at [29, 105] on link "Target Groups" at bounding box center [42, 106] width 50 height 5
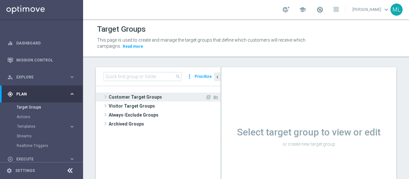
click at [104, 94] on span at bounding box center [105, 97] width 6 height 8
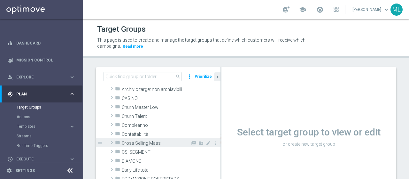
scroll to position [32, 0]
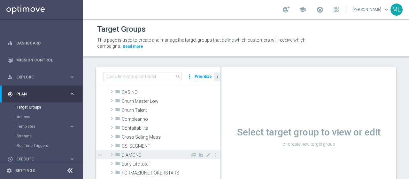
click at [111, 153] on span at bounding box center [112, 154] width 6 height 8
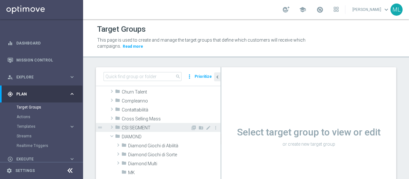
scroll to position [96, 0]
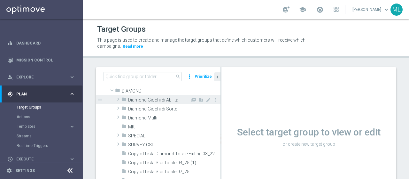
click at [119, 99] on span at bounding box center [118, 99] width 6 height 8
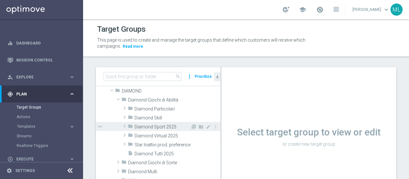
click at [125, 125] on span at bounding box center [124, 126] width 6 height 8
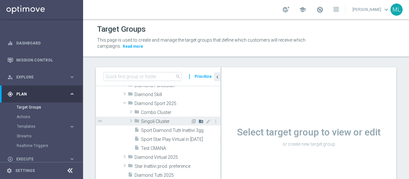
scroll to position [128, 0]
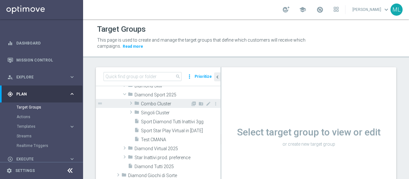
click at [131, 102] on span at bounding box center [131, 103] width 6 height 8
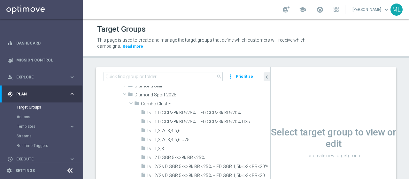
drag, startPoint x: 220, startPoint y: 91, endPoint x: 283, endPoint y: 91, distance: 62.9
click at [283, 91] on as-split "search more_vert Prioritize Customer Target Groups library_add create_new_folder" at bounding box center [246, 139] width 300 height 144
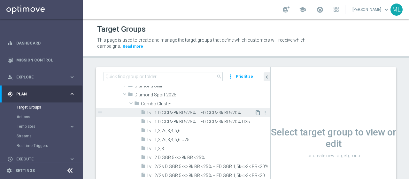
click at [255, 112] on icon "content_copy" at bounding box center [257, 112] width 5 height 5
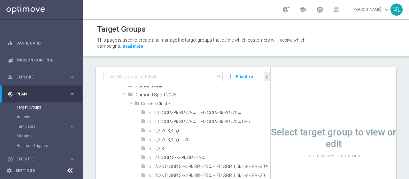
scroll to position [96, 0]
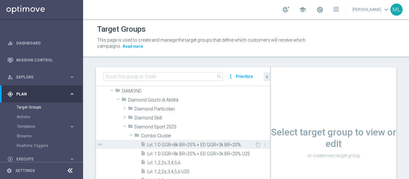
click at [209, 144] on span "Lvl. 1 D GGR>8k BR<25% + ED GGR>3k BR<20%" at bounding box center [200, 144] width 107 height 5
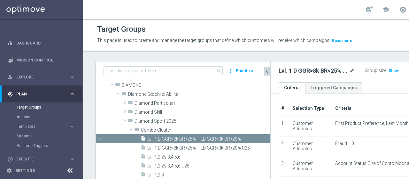
click at [266, 74] on icon "chevron_left" at bounding box center [267, 71] width 6 height 6
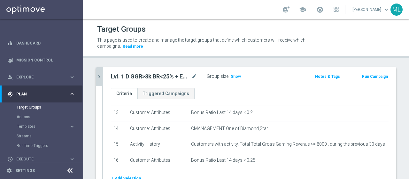
scroll to position [216, 0]
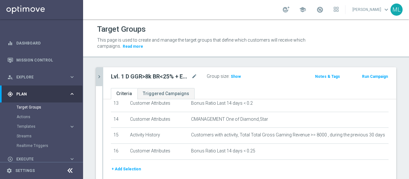
click at [127, 165] on button "+ Add Selection" at bounding box center [126, 168] width 31 height 7
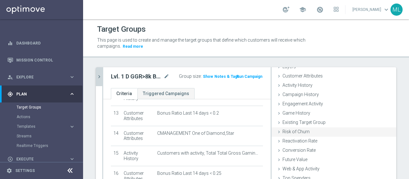
scroll to position [54, 0]
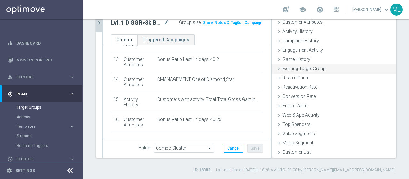
click at [276, 68] on icon at bounding box center [278, 68] width 5 height 5
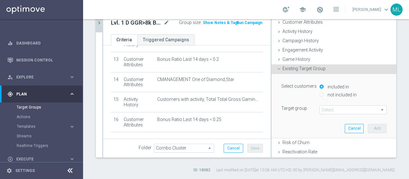
click at [320, 93] on input "not included in" at bounding box center [322, 94] width 4 height 4
radio input "true"
click at [329, 107] on span at bounding box center [353, 109] width 66 height 8
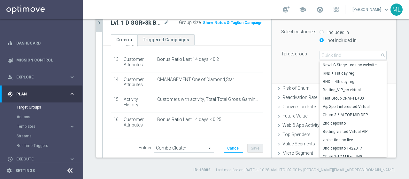
scroll to position [93, 0]
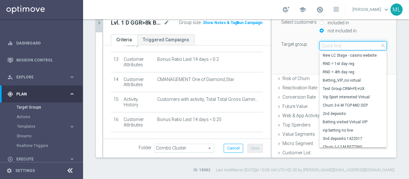
click at [336, 44] on input "search" at bounding box center [353, 45] width 67 height 9
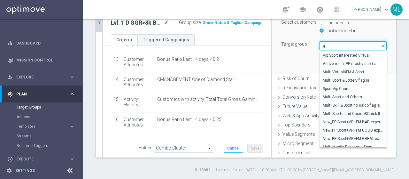
type input "s"
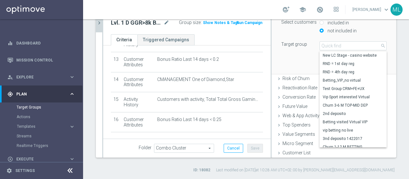
click at [276, 55] on div "Select customers included in not included in Target group Select arrow_drop_dow…" at bounding box center [333, 42] width 115 height 64
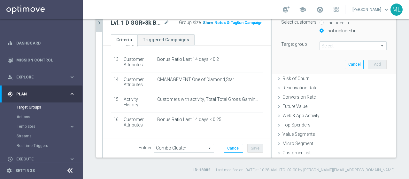
click at [204, 22] on span "Show" at bounding box center [208, 22] width 10 height 4
click at [99, 23] on icon "chevron_right" at bounding box center [99, 23] width 6 height 6
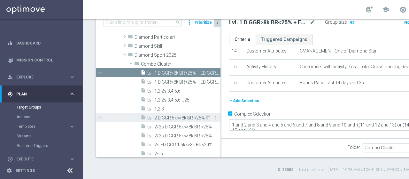
scroll to position [128, 0]
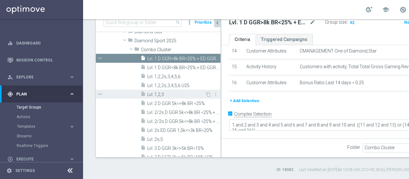
click at [159, 93] on span "Lvl. 1,2,3" at bounding box center [176, 94] width 58 height 5
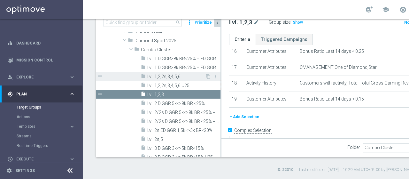
click at [165, 75] on span "Lvl. 1,2,2s,3,4,5,6" at bounding box center [176, 76] width 58 height 5
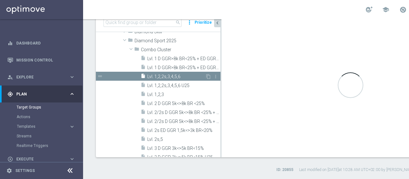
type textarea "1 and 2 and 3 and 4 and 5 and 6 and 7 and 8 and 9 and 19 and ((10 and 11 and 12…"
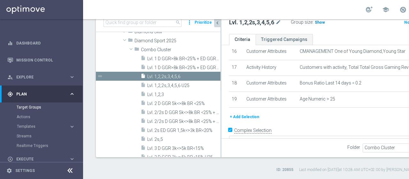
click at [315, 23] on span "Show" at bounding box center [320, 22] width 10 height 4
click at [217, 21] on icon "chevron_left" at bounding box center [217, 23] width 6 height 6
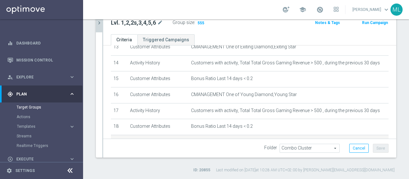
scroll to position [263, 0]
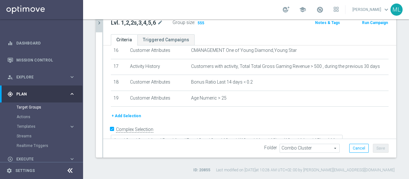
click at [127, 112] on button "+ Add Selection" at bounding box center [126, 115] width 31 height 7
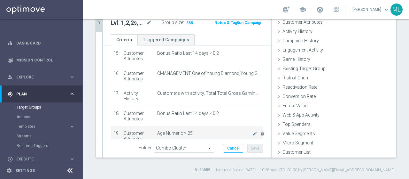
scroll to position [321, 0]
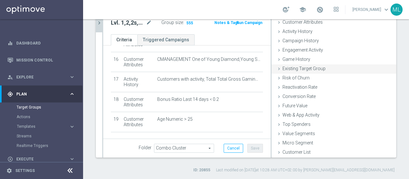
click at [276, 68] on icon at bounding box center [278, 68] width 5 height 5
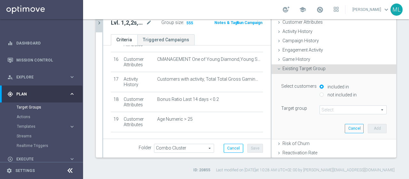
scroll to position [82, 0]
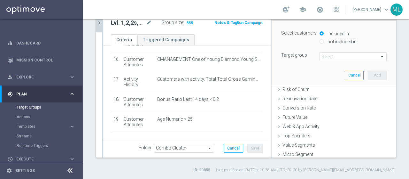
click at [320, 40] on input "not included in" at bounding box center [322, 41] width 4 height 4
radio input "true"
click at [323, 54] on span at bounding box center [353, 56] width 66 height 8
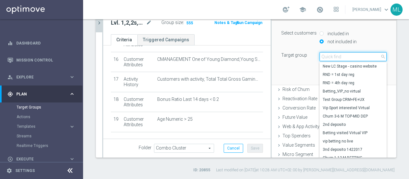
click at [322, 56] on input "search" at bounding box center [353, 56] width 67 height 9
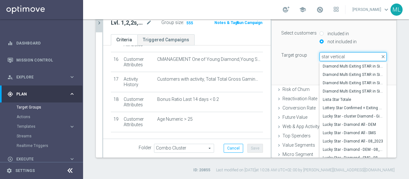
type input "star verticali"
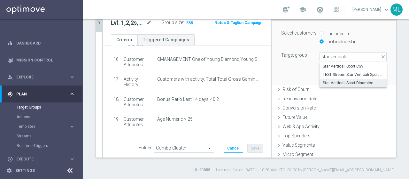
click at [340, 82] on span "Star Verticali Sport Dinamico" at bounding box center [353, 82] width 61 height 5
type input "Star Verticali Sport Dinamico"
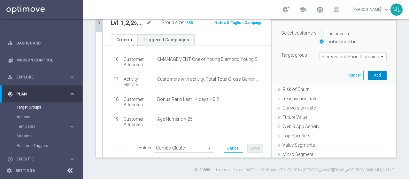
click at [368, 75] on button "Add" at bounding box center [377, 75] width 19 height 9
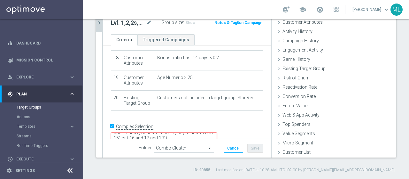
scroll to position [0, 0]
drag, startPoint x: 252, startPoint y: 129, endPoint x: 257, endPoint y: 147, distance: 17.8
click at [257, 147] on div "Lvl. 1,2,2s,3,4,5,6 mode_edit Group size : Show Notes & Tags Run Campaign Crite…" at bounding box center [186, 85] width 167 height 144
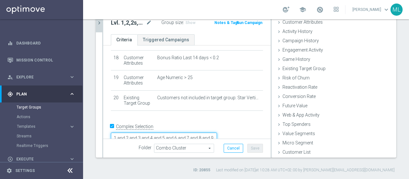
click at [194, 132] on textarea "1 and 2 and 3 and 4 and 5 and 6 and 7 and 8 and 9 and 19 and ((10 and 11 and 12…" at bounding box center [164, 146] width 106 height 28
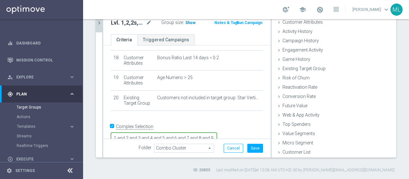
type textarea "1 and 2 and 3 and 4 and 5 and 6 and 7 and 8 and 9 and 19 and 20 and ((10 and 11…"
click at [189, 24] on span "Show" at bounding box center [190, 22] width 10 height 4
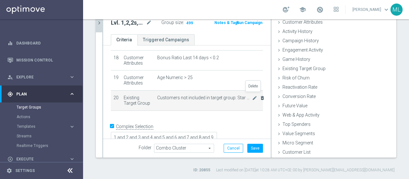
click at [260, 95] on icon "delete_forever" at bounding box center [262, 97] width 5 height 5
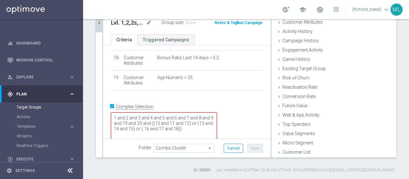
scroll to position [360, 0]
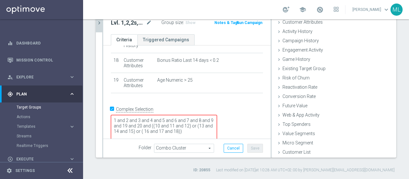
click at [100, 23] on icon "chevron_right" at bounding box center [99, 23] width 6 height 6
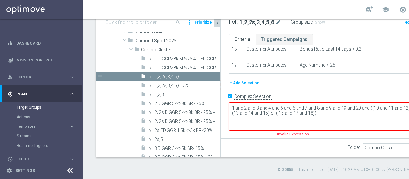
scroll to position [40, 0]
